Goal: Navigation & Orientation: Find specific page/section

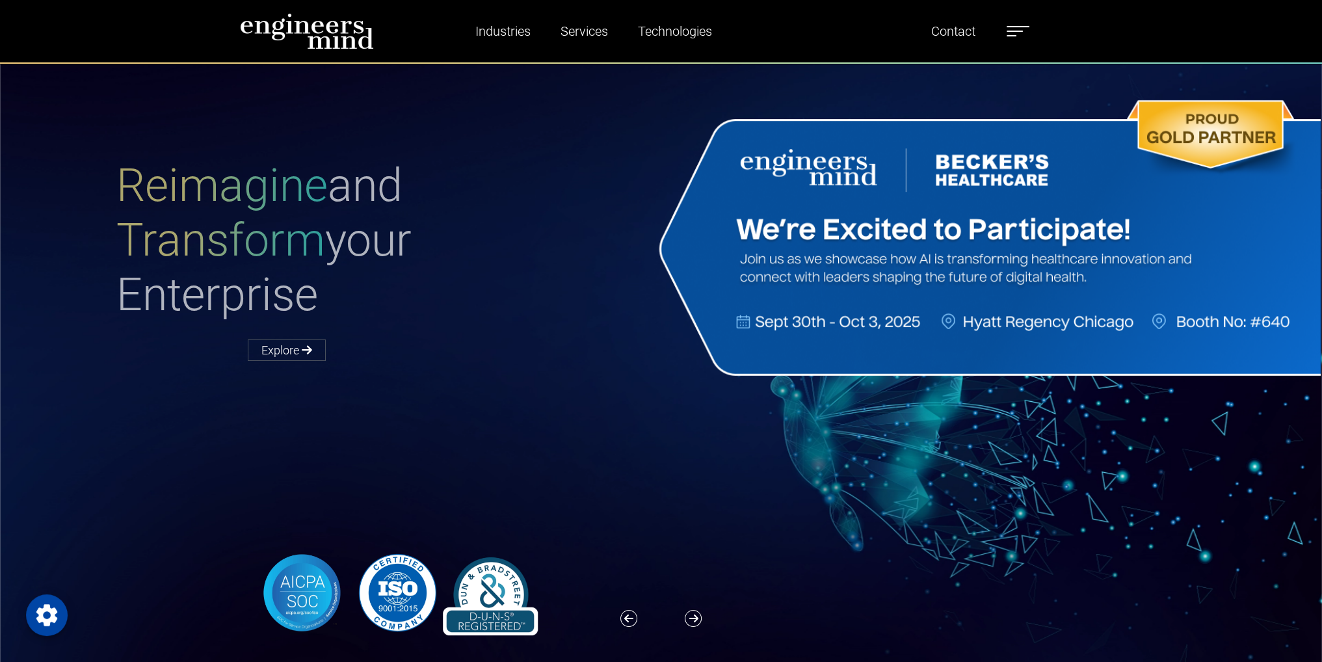
click at [1020, 31] on span at bounding box center [1015, 31] width 16 height 1
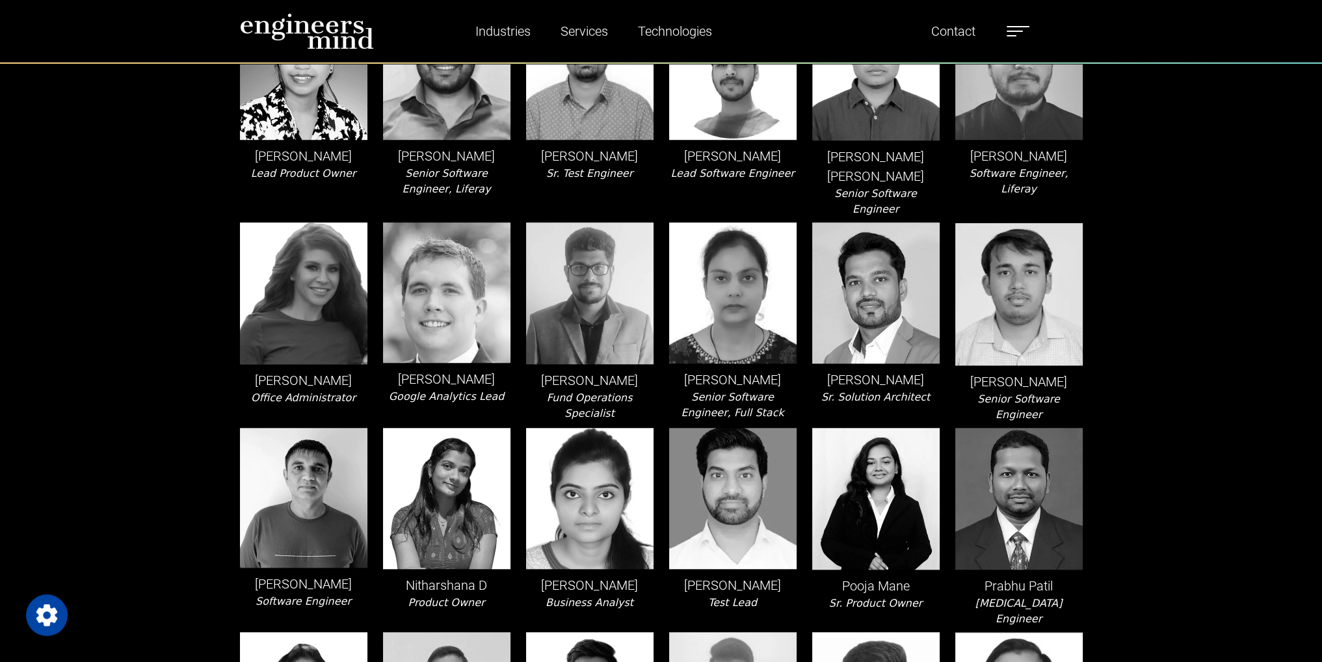
scroll to position [1033, 0]
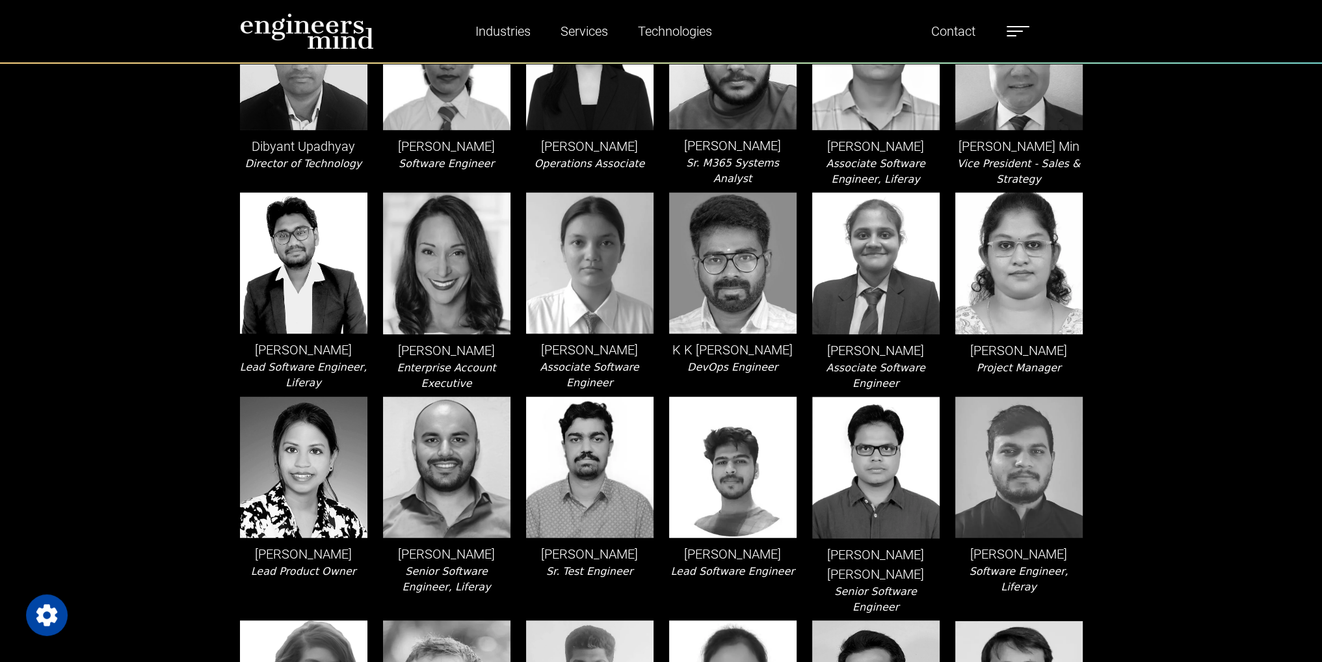
click at [473, 263] on img at bounding box center [446, 262] width 127 height 141
click at [524, 349] on div "[PERSON_NAME] Associate Software Engineer" at bounding box center [589, 291] width 143 height 199
click at [402, 341] on p "[PERSON_NAME]" at bounding box center [446, 351] width 127 height 20
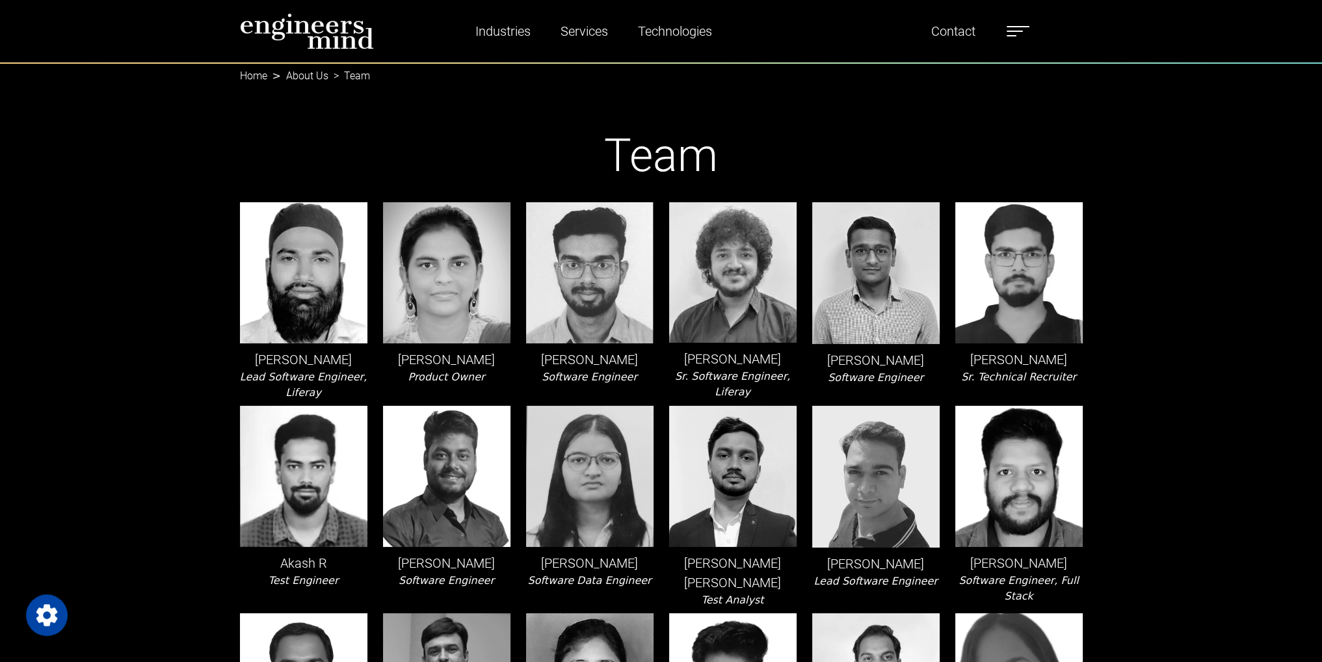
scroll to position [0, 0]
click at [350, 40] on img at bounding box center [307, 31] width 134 height 36
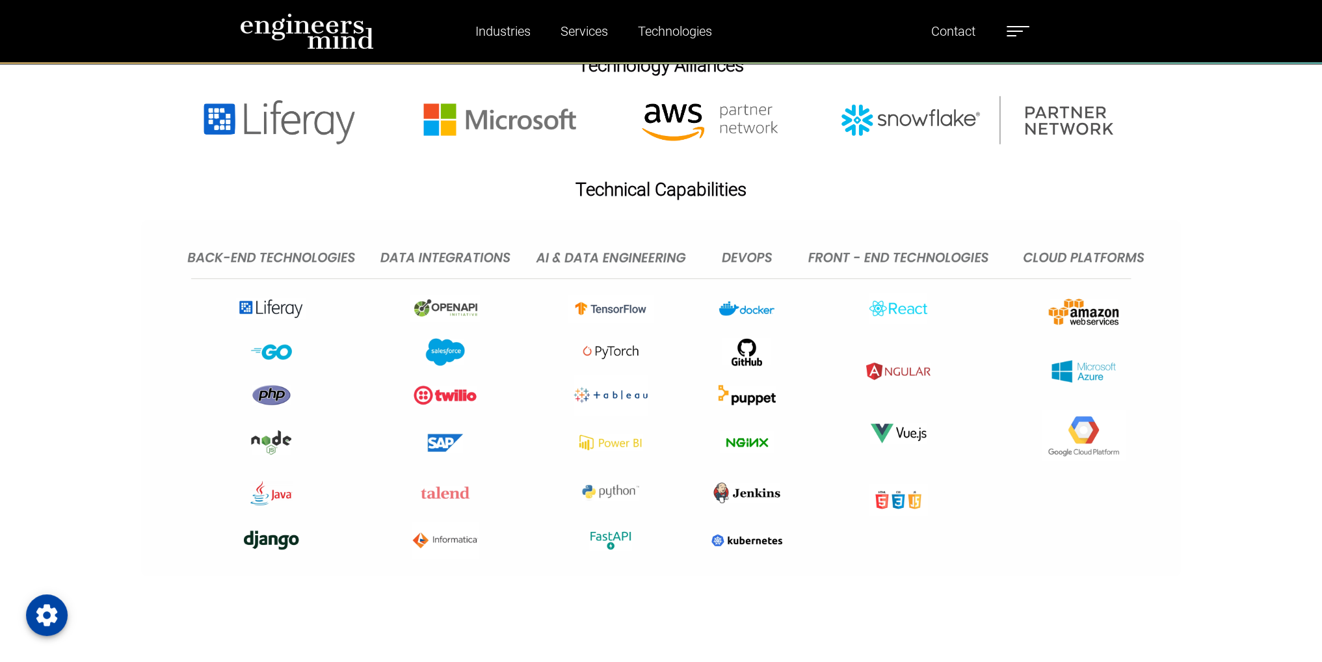
scroll to position [3333, 0]
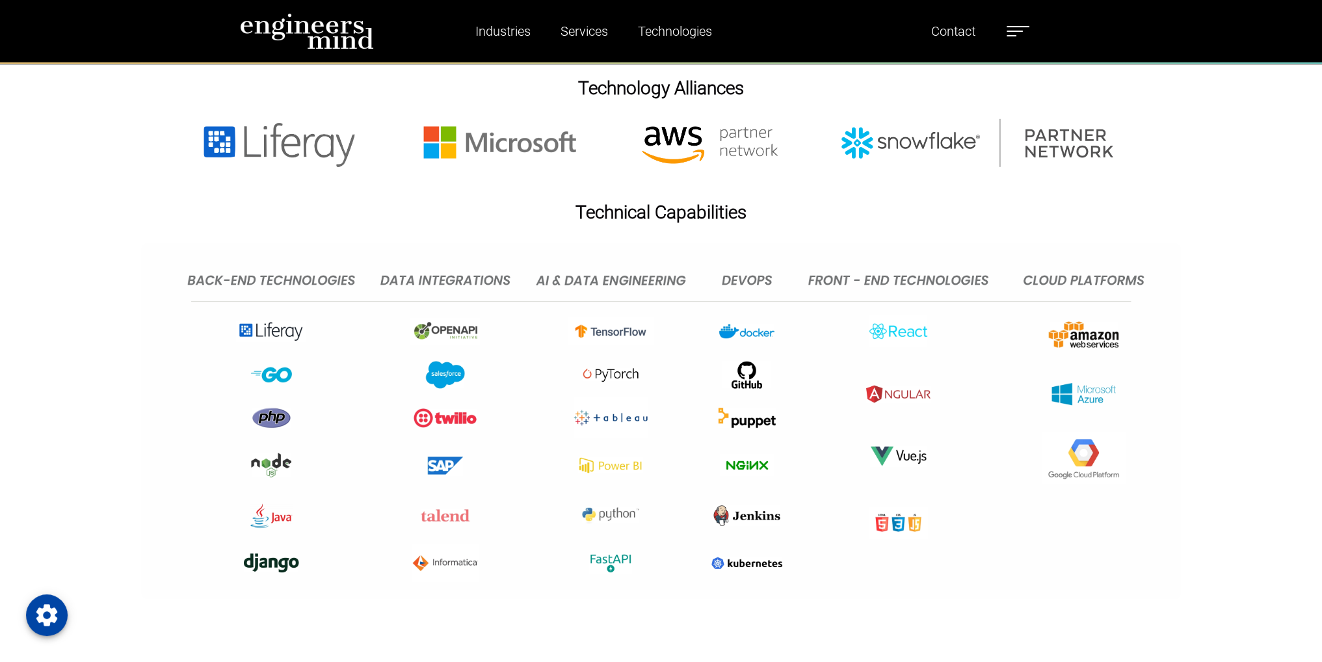
click at [318, 274] on img at bounding box center [661, 421] width 1040 height 356
click at [429, 278] on img at bounding box center [661, 421] width 1040 height 356
click at [637, 287] on img at bounding box center [661, 421] width 1040 height 356
click at [736, 283] on img at bounding box center [661, 421] width 1040 height 356
click at [882, 275] on img at bounding box center [661, 421] width 1040 height 356
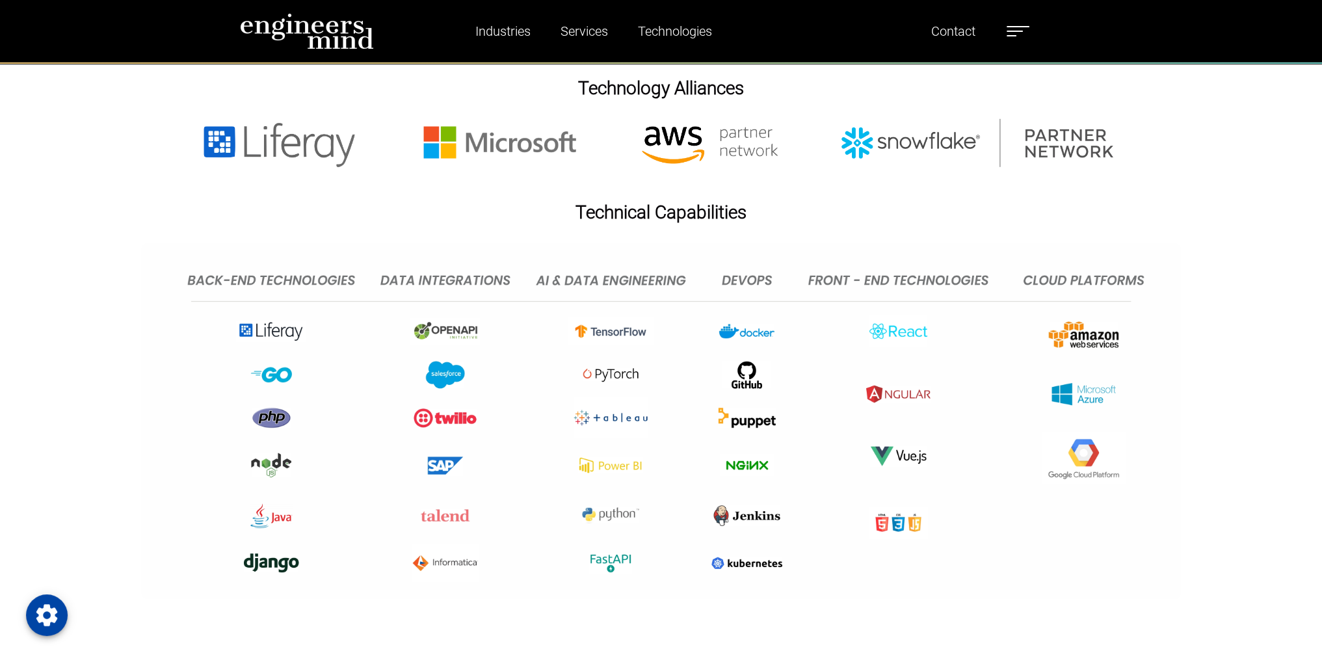
click at [1043, 276] on img at bounding box center [661, 421] width 1040 height 356
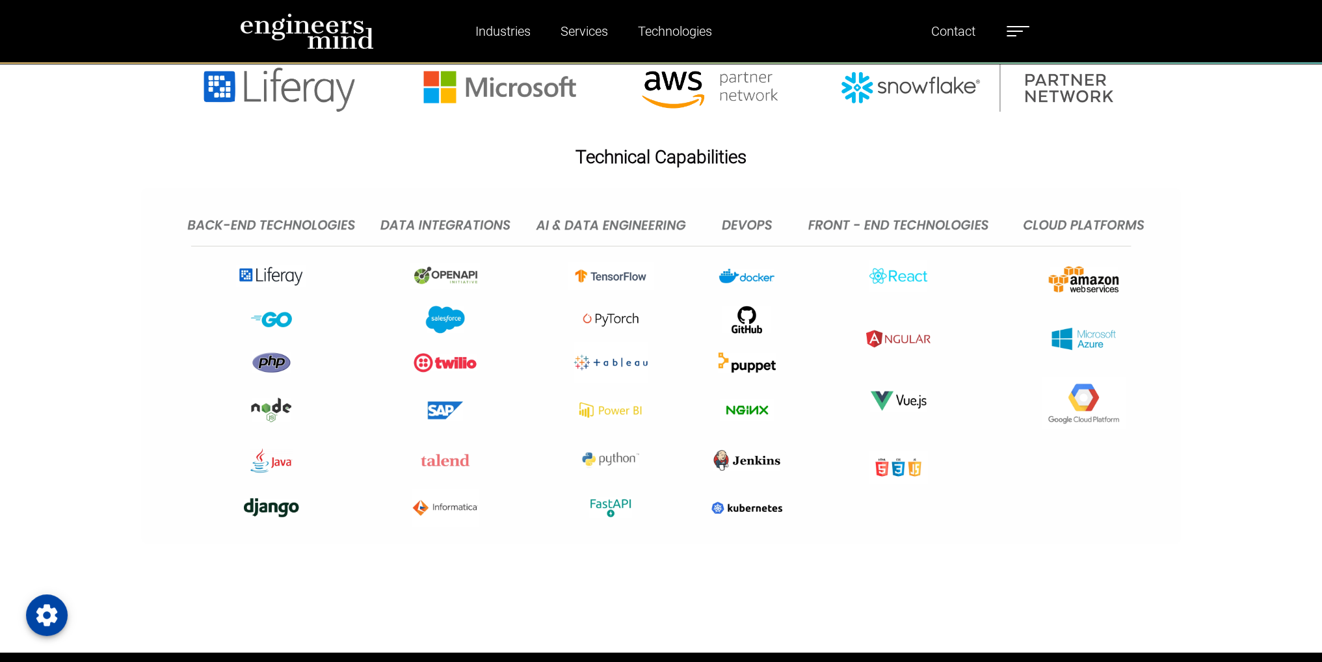
scroll to position [3463, 0]
